Goal: Task Accomplishment & Management: Use online tool/utility

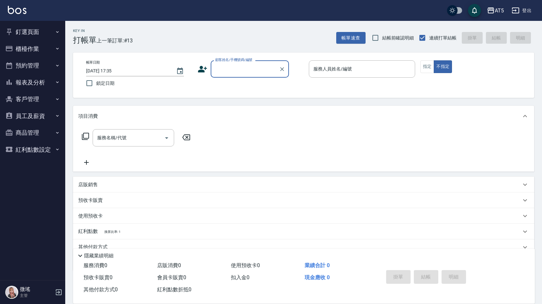
click at [22, 73] on button "預約管理" at bounding box center [33, 65] width 60 height 17
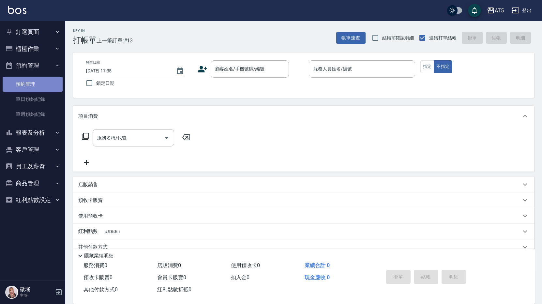
click at [28, 86] on link "預約管理" at bounding box center [33, 84] width 60 height 15
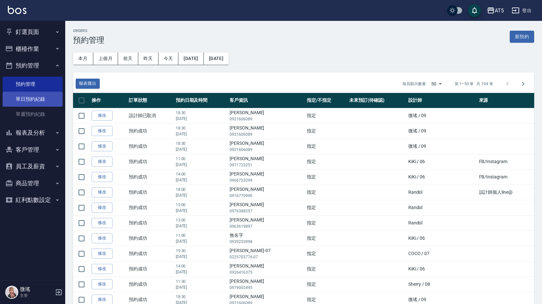
click at [46, 102] on link "單日預約紀錄" at bounding box center [33, 99] width 60 height 15
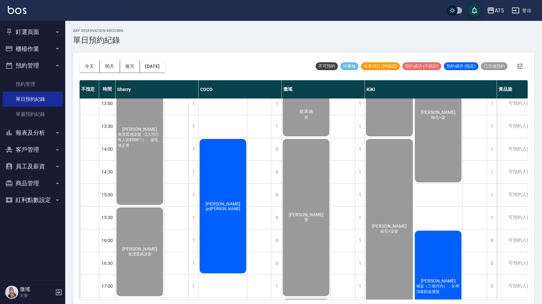
scroll to position [163, 0]
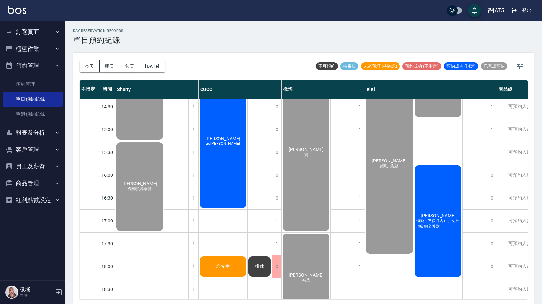
click at [228, 181] on div "[PERSON_NAME] go[PERSON_NAME]" at bounding box center [223, 141] width 49 height 136
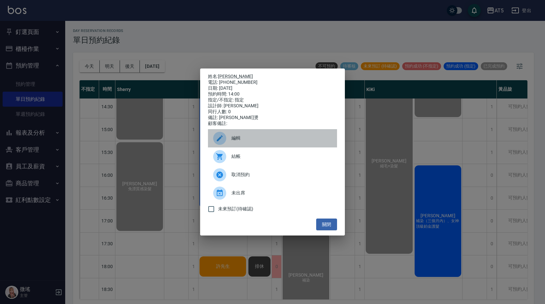
click at [231, 136] on div at bounding box center [222, 138] width 18 height 13
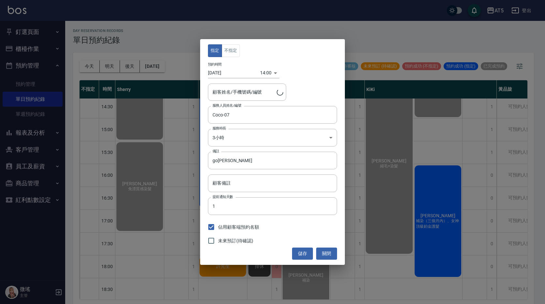
type input "[PERSON_NAME]/0928096670"
click at [329, 256] on button "關閉" at bounding box center [326, 254] width 21 height 12
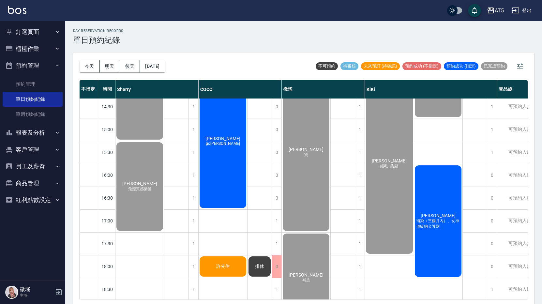
click at [21, 35] on button "釘選頁面" at bounding box center [33, 31] width 60 height 17
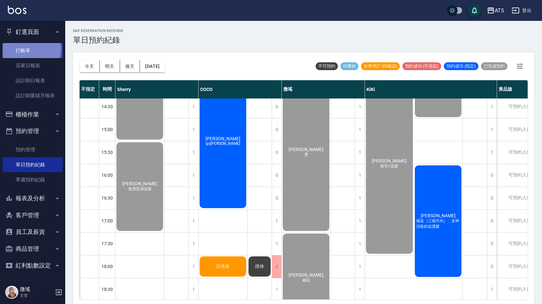
click at [26, 49] on link "打帳單" at bounding box center [33, 50] width 60 height 15
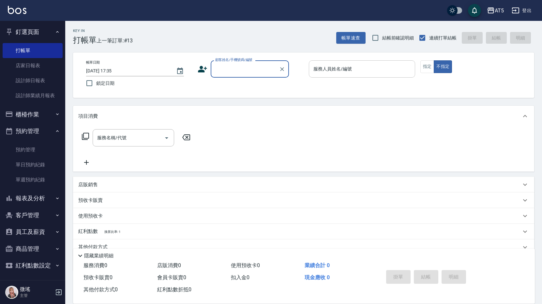
click at [353, 70] on input "服務人員姓名/編號" at bounding box center [362, 68] width 100 height 11
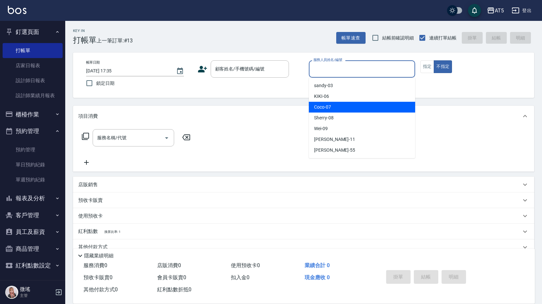
click at [350, 110] on div "Coco -07" at bounding box center [362, 107] width 106 height 11
type input "Coco-07"
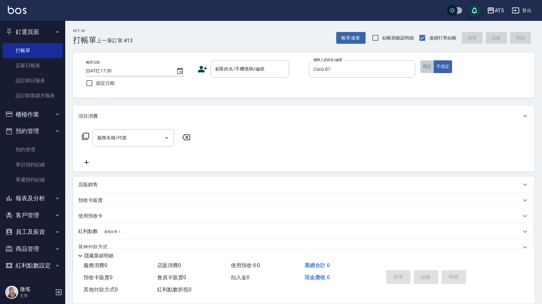
click at [430, 64] on button "指定" at bounding box center [427, 66] width 14 height 13
click at [265, 68] on input "顧客姓名/手機號碼/編號" at bounding box center [245, 68] width 63 height 11
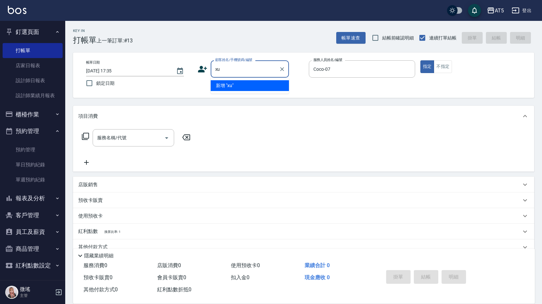
type input "x"
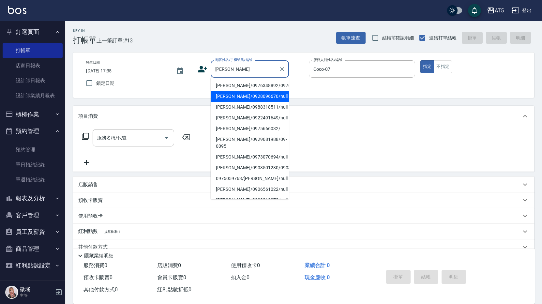
click at [264, 102] on li "[PERSON_NAME]/0928096670/null" at bounding box center [250, 96] width 78 height 11
type input "[PERSON_NAME]/0928096670/null"
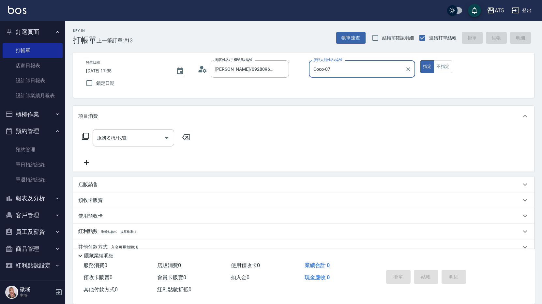
click at [84, 136] on icon at bounding box center [86, 136] width 8 height 8
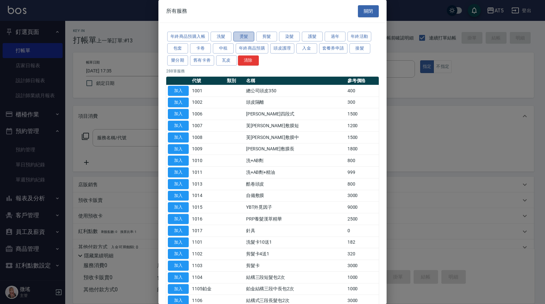
click at [247, 34] on button "燙髮" at bounding box center [244, 37] width 21 height 10
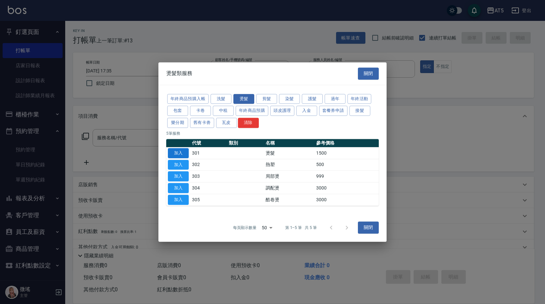
click at [181, 151] on button "加入" at bounding box center [178, 153] width 21 height 10
type input "燙髮(301)"
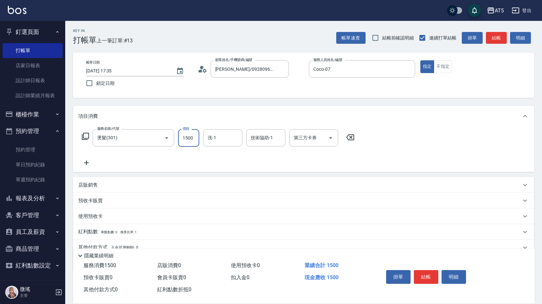
click at [190, 140] on input "1500" at bounding box center [188, 138] width 21 height 18
type input "0"
type input "114"
type input "10"
type input "11"
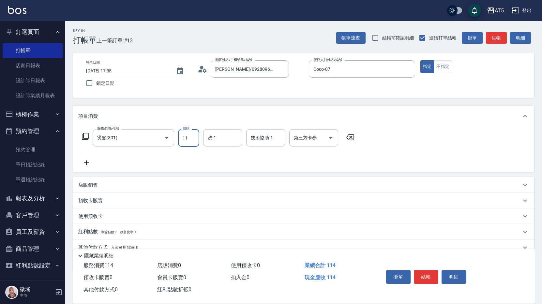
type input "0"
type input "149"
type input "10"
type input "1499"
type input "140"
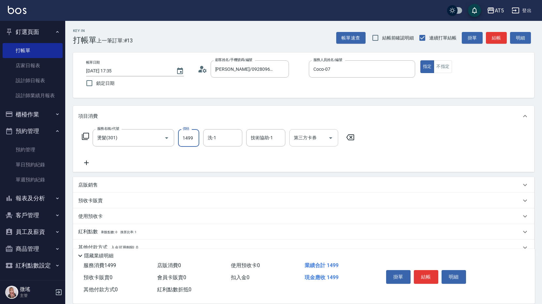
click at [331, 136] on icon "Open" at bounding box center [331, 138] width 8 height 8
type input "1499"
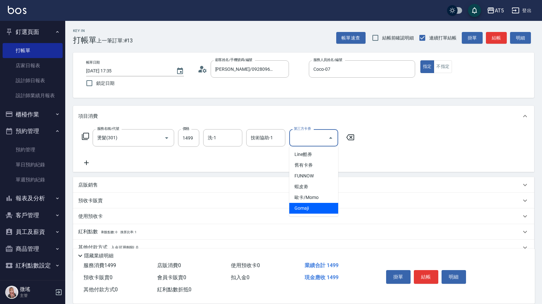
click at [304, 212] on span "Gomaji" at bounding box center [313, 208] width 49 height 11
type input "0"
type input "Gomaji"
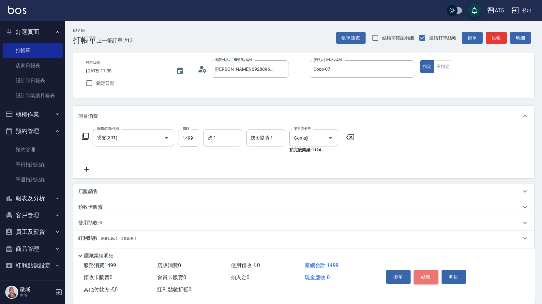
click at [430, 278] on button "結帳" at bounding box center [426, 277] width 24 height 14
type input "[DATE] 17:36"
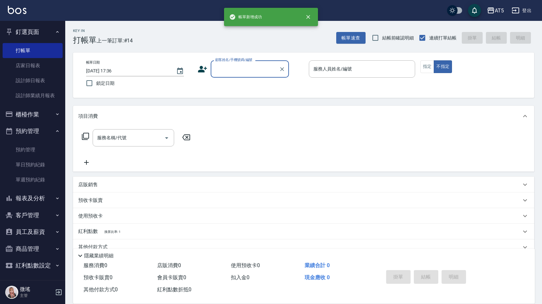
scroll to position [29, 0]
